Goal: Check status

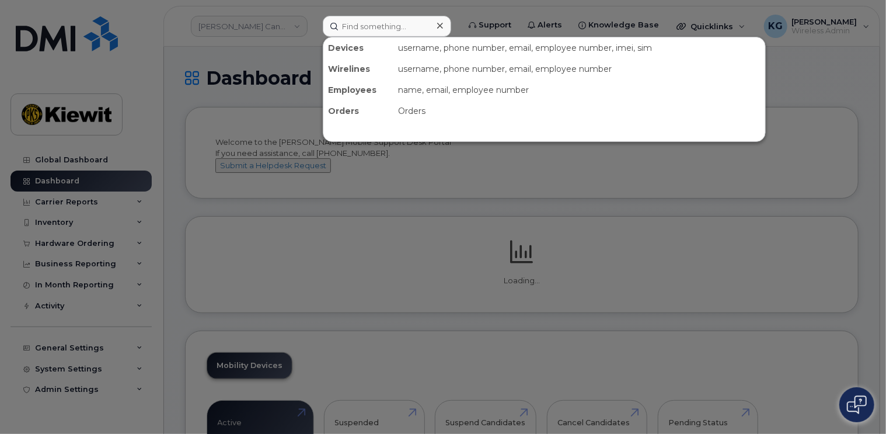
click at [88, 240] on div at bounding box center [443, 217] width 886 height 434
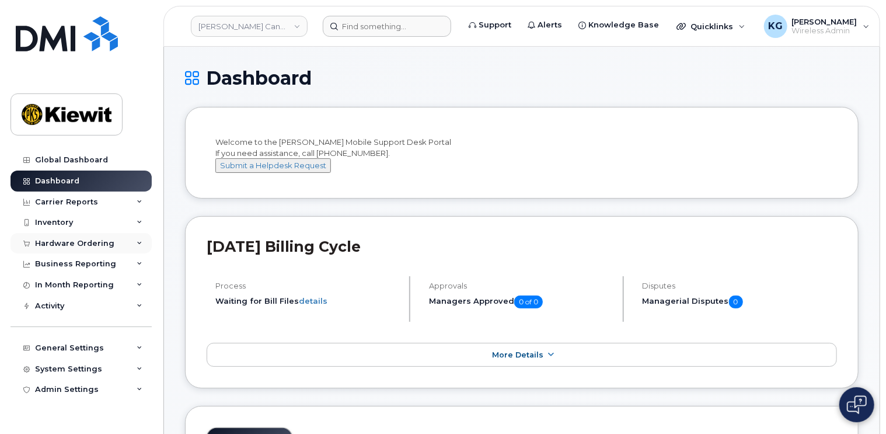
click at [88, 240] on div "Hardware Ordering" at bounding box center [74, 243] width 79 height 9
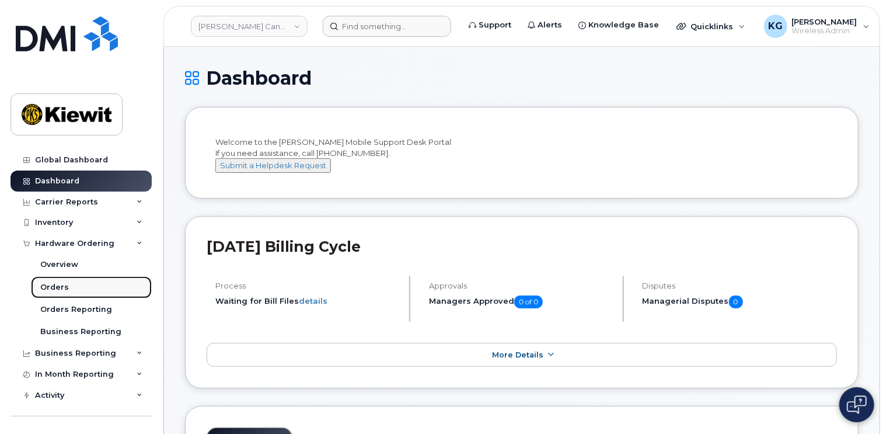
click at [51, 287] on div "Orders" at bounding box center [54, 287] width 29 height 11
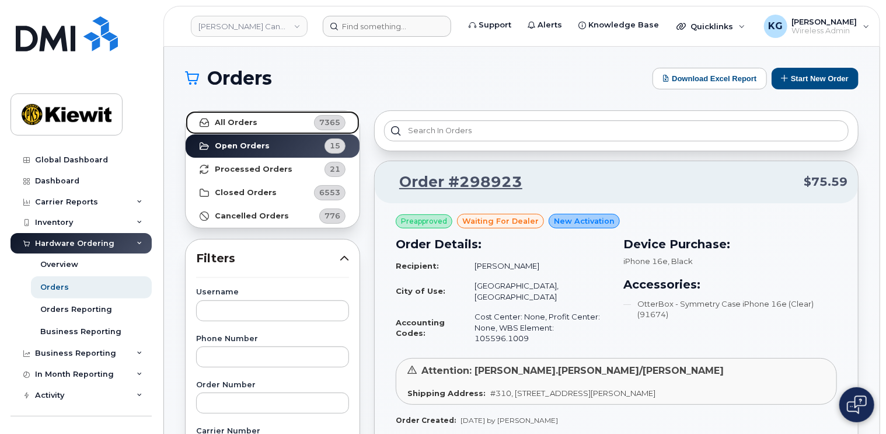
click at [285, 118] on link "All Orders 7365" at bounding box center [273, 122] width 174 height 23
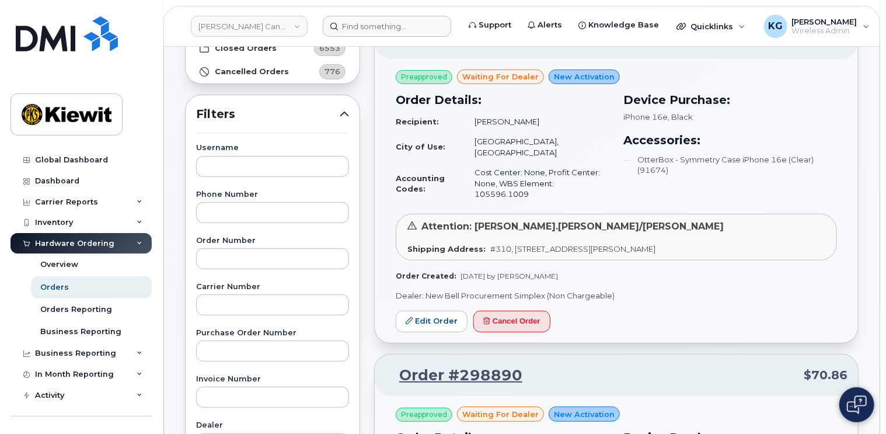
scroll to position [117, 0]
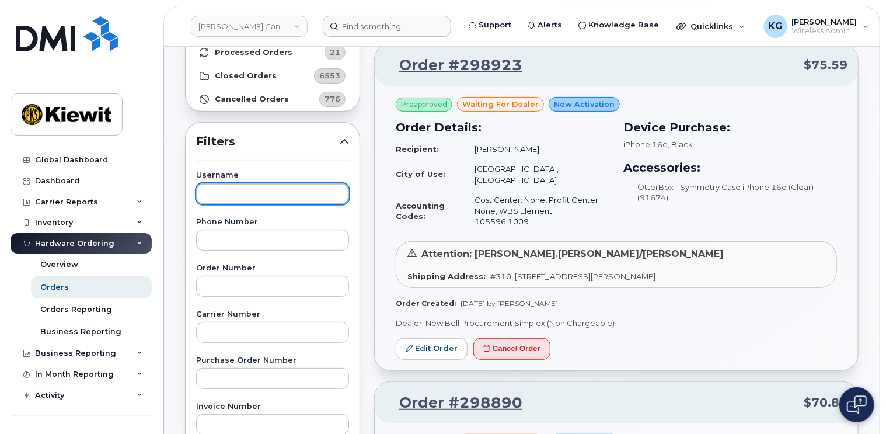
click at [205, 189] on input "text" at bounding box center [272, 193] width 153 height 21
type input "[PERSON_NAME]"
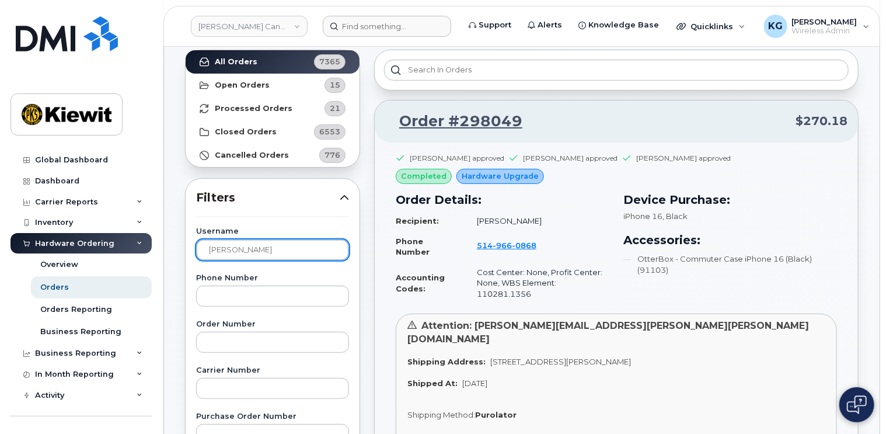
scroll to position [58, 0]
